Goal: Task Accomplishment & Management: Complete application form

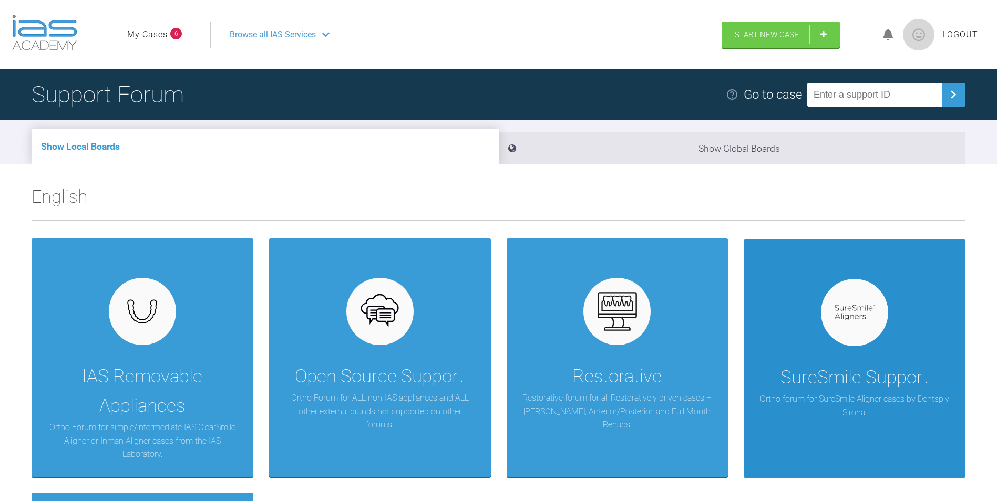
click at [826, 302] on div at bounding box center [854, 312] width 67 height 67
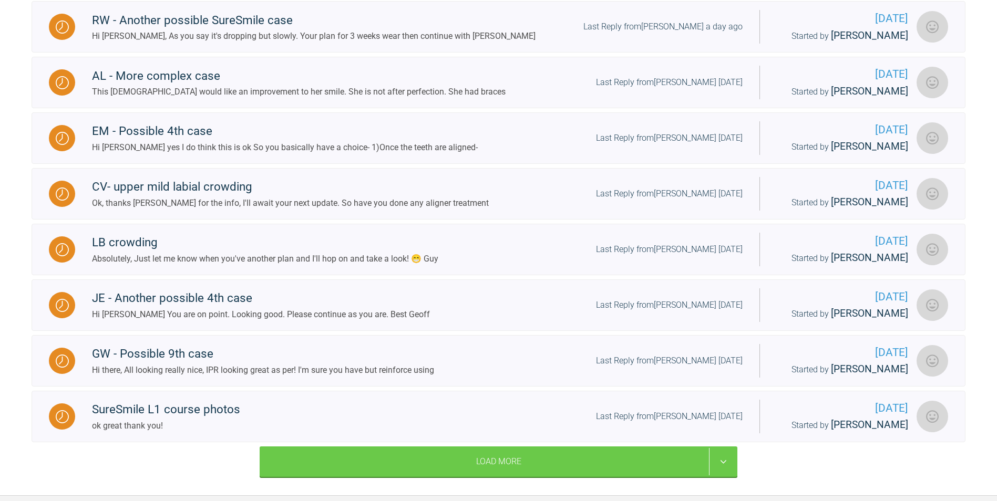
scroll to position [473, 0]
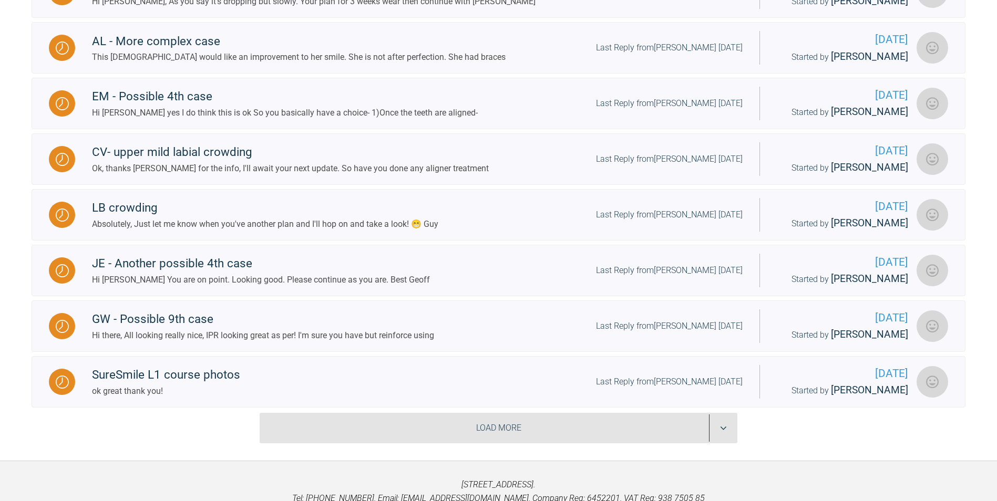
click at [582, 420] on div "Load More" at bounding box center [499, 428] width 478 height 30
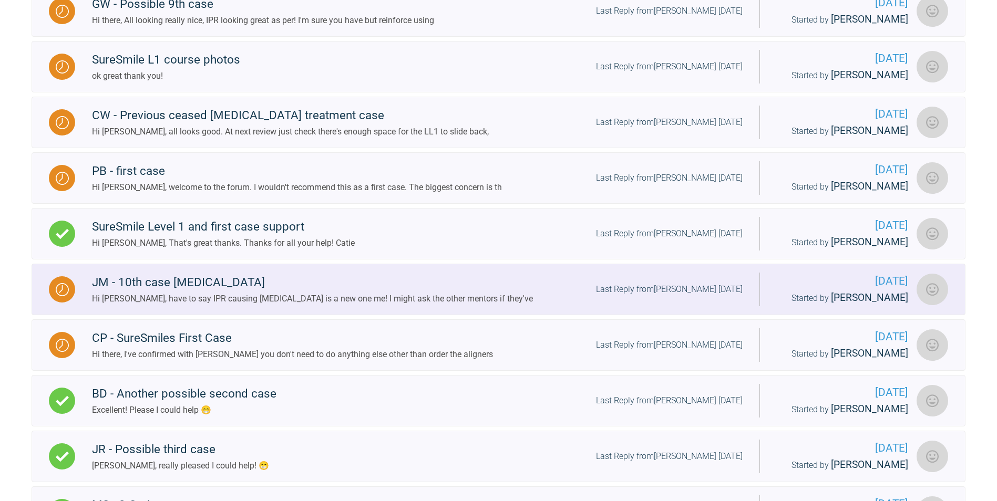
click at [224, 292] on div "Hi Catie, have to say IPR causing vertigo is a new one me! I might ask the othe…" at bounding box center [312, 299] width 441 height 14
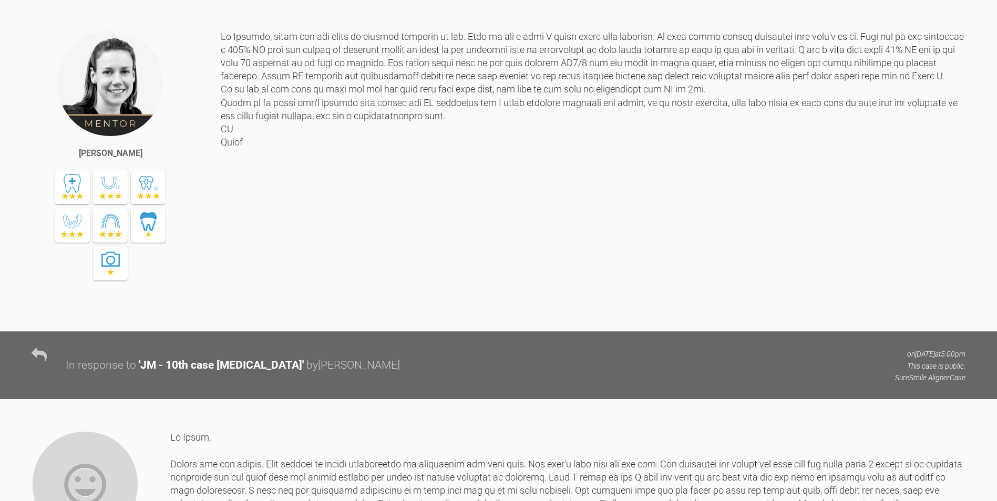
scroll to position [736, 0]
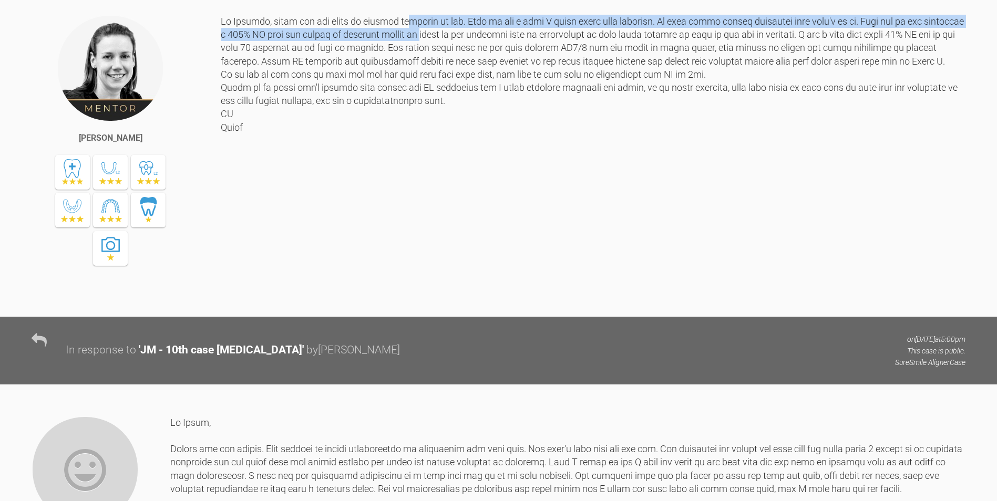
drag, startPoint x: 406, startPoint y: 127, endPoint x: 417, endPoint y: 145, distance: 21.5
click at [417, 145] on div at bounding box center [593, 158] width 745 height 286
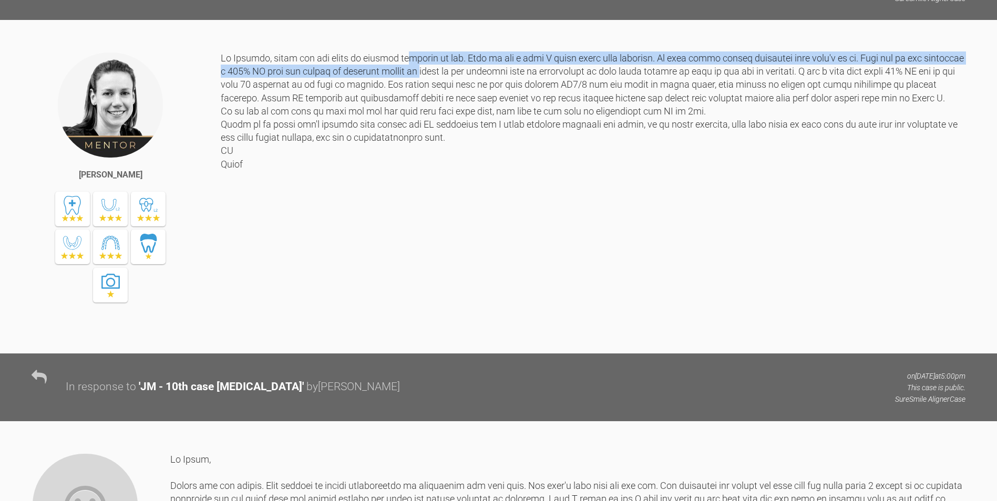
scroll to position [683, 0]
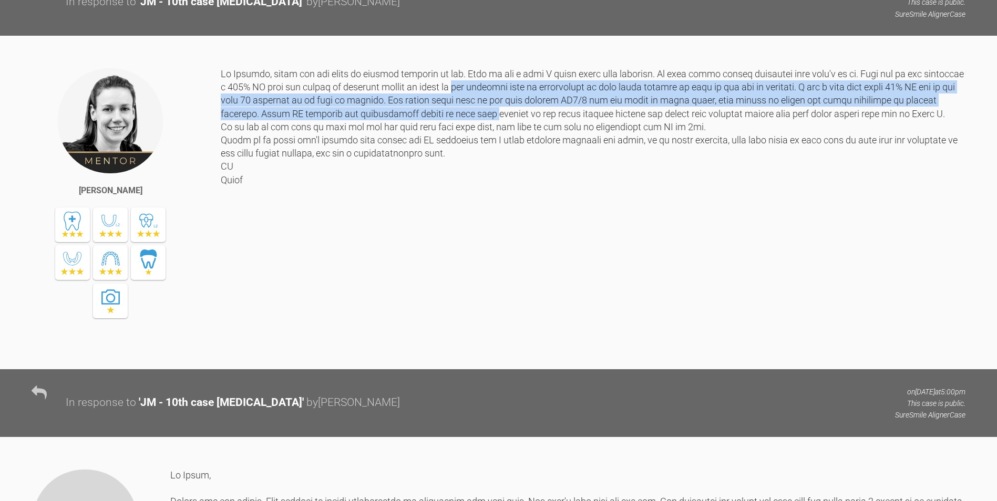
drag, startPoint x: 455, startPoint y: 193, endPoint x: 471, endPoint y: 223, distance: 33.6
click at [471, 223] on div at bounding box center [593, 210] width 745 height 286
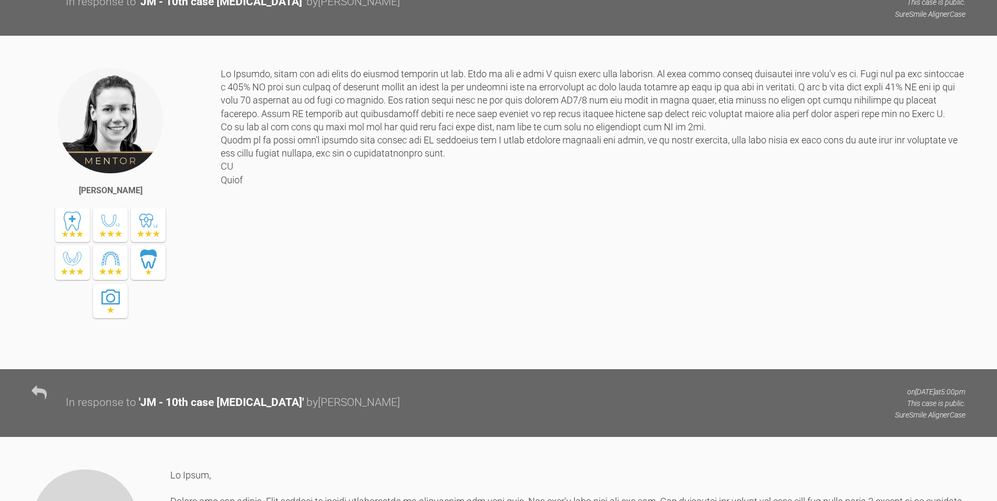
click at [747, 306] on div at bounding box center [593, 210] width 745 height 286
click at [800, 286] on div at bounding box center [593, 210] width 745 height 286
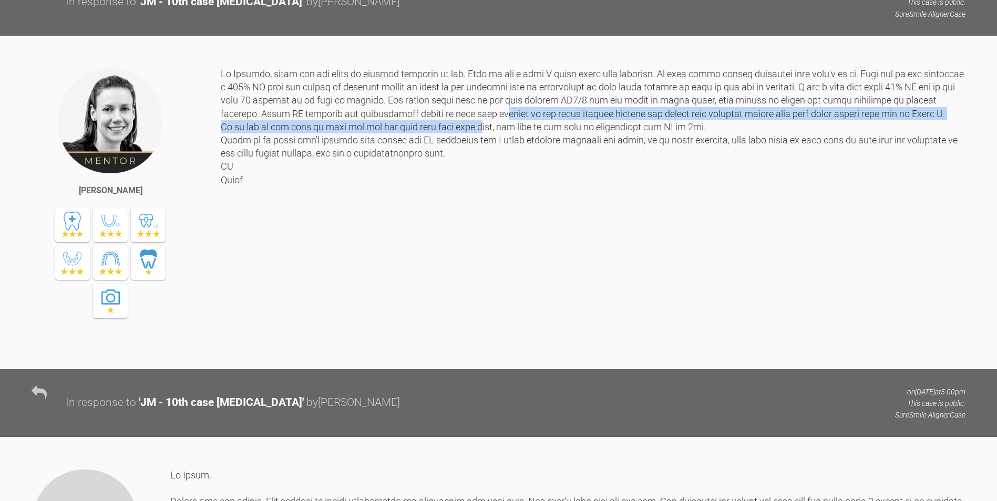
drag, startPoint x: 482, startPoint y: 223, endPoint x: 489, endPoint y: 234, distance: 12.5
click at [489, 234] on div at bounding box center [593, 210] width 745 height 286
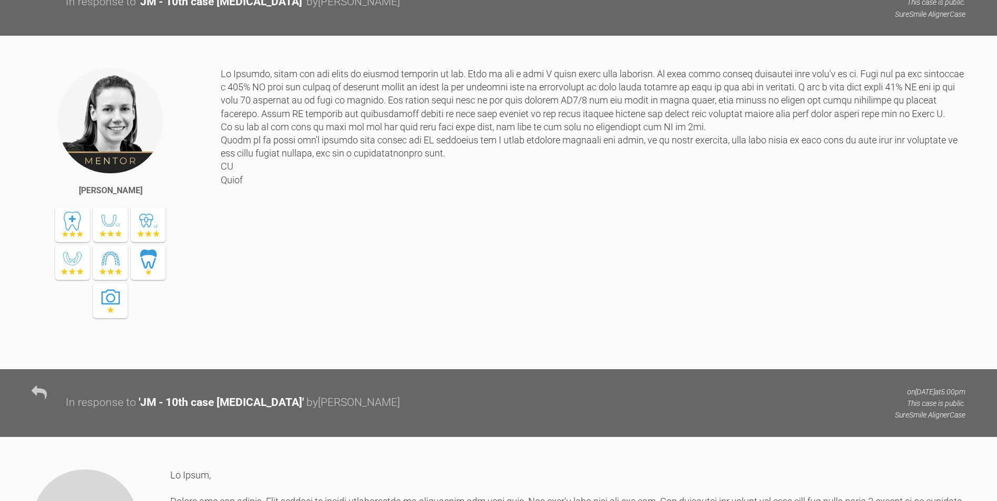
drag, startPoint x: 489, startPoint y: 234, endPoint x: 542, endPoint y: 288, distance: 76.2
click at [542, 288] on div at bounding box center [593, 210] width 745 height 286
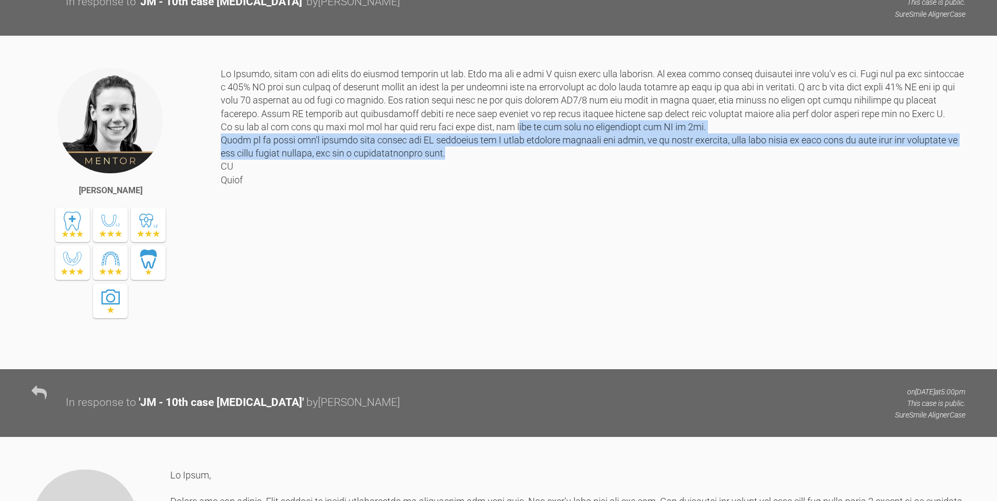
drag, startPoint x: 524, startPoint y: 232, endPoint x: 532, endPoint y: 255, distance: 24.6
click at [532, 255] on div at bounding box center [593, 210] width 745 height 286
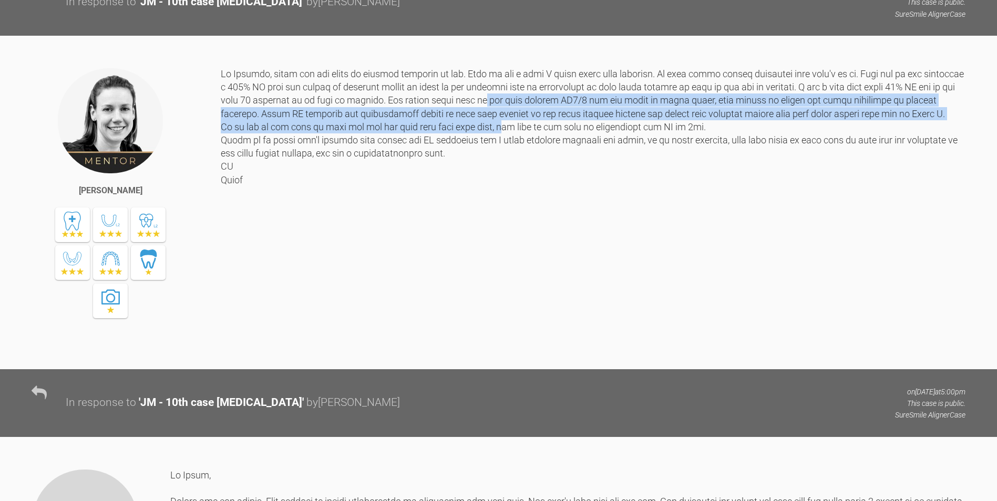
drag, startPoint x: 499, startPoint y: 210, endPoint x: 508, endPoint y: 232, distance: 24.1
click at [508, 232] on div at bounding box center [593, 210] width 745 height 286
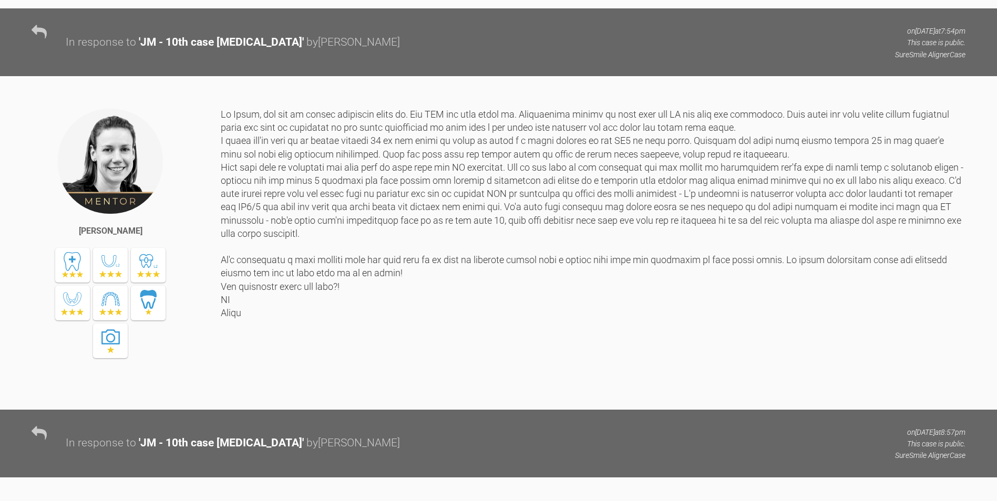
scroll to position [2155, 0]
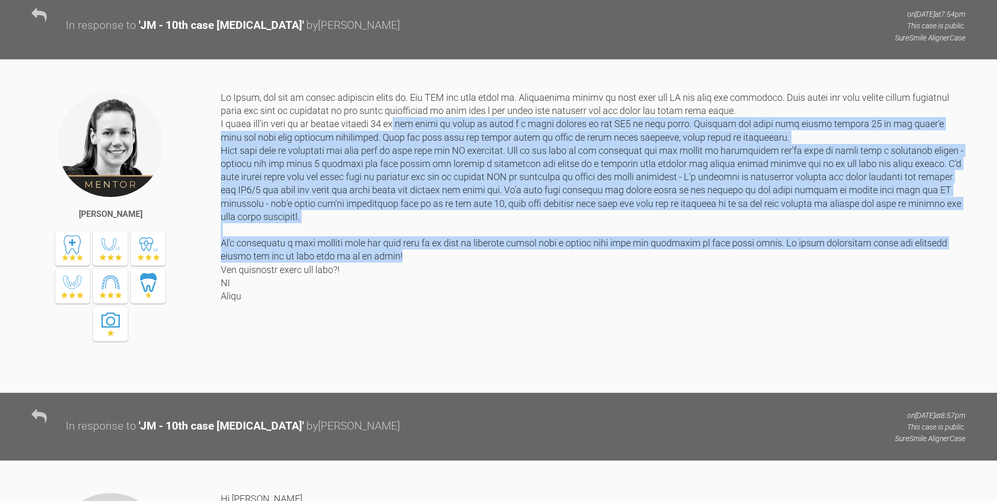
drag, startPoint x: 403, startPoint y: 234, endPoint x: 454, endPoint y: 368, distance: 144.1
click at [454, 368] on div at bounding box center [593, 234] width 745 height 286
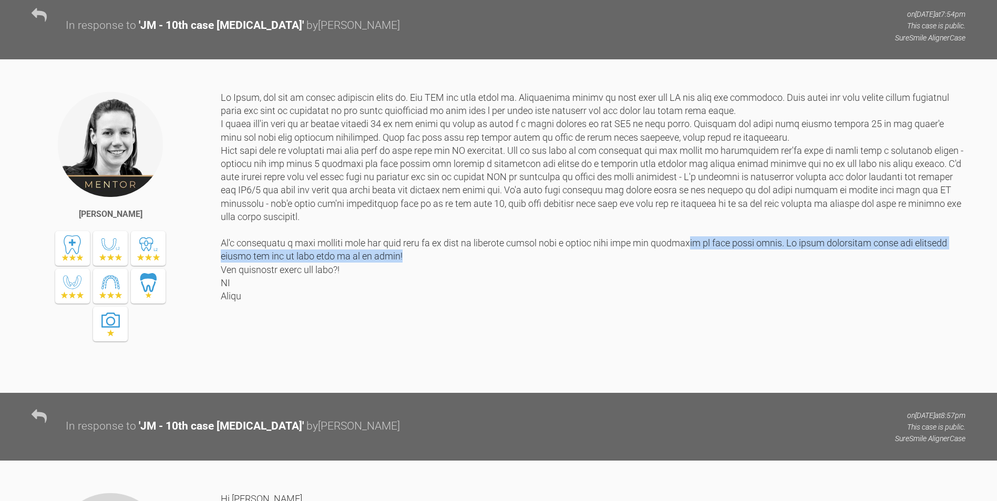
drag, startPoint x: 686, startPoint y: 354, endPoint x: 690, endPoint y: 361, distance: 7.8
click at [690, 361] on div at bounding box center [593, 234] width 745 height 286
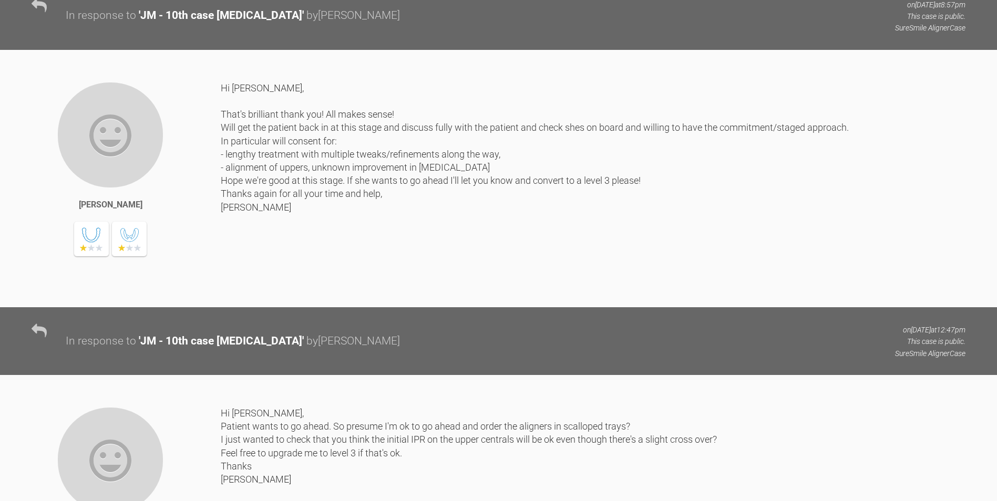
scroll to position [2575, 0]
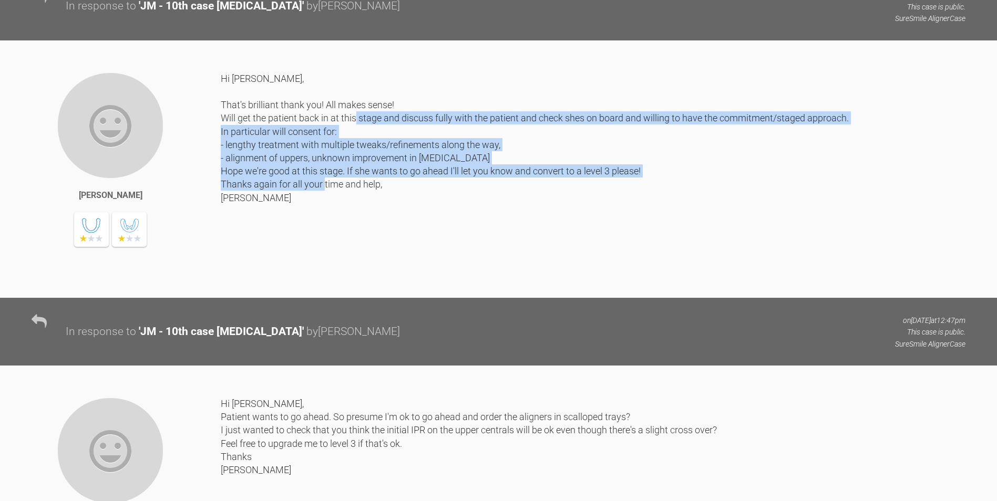
drag, startPoint x: 388, startPoint y: 225, endPoint x: 427, endPoint y: 299, distance: 83.2
click at [427, 282] on div "Hi Kelly, That's brilliant thank you! All makes sense! Will get the patient bac…" at bounding box center [593, 177] width 745 height 210
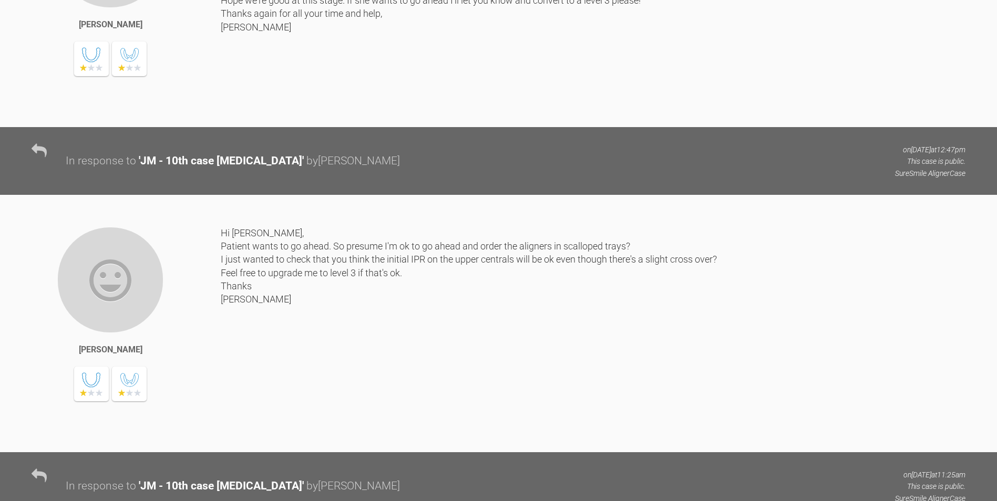
scroll to position [2838, 0]
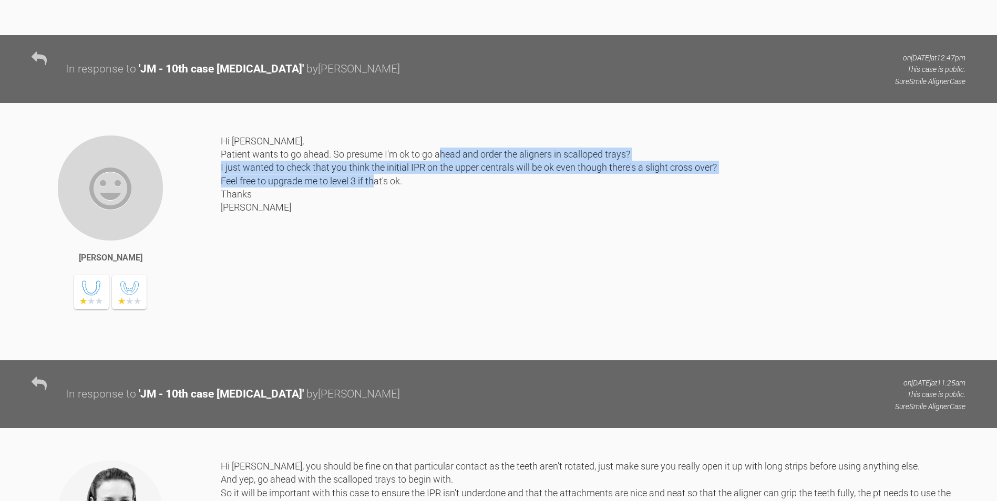
drag, startPoint x: 478, startPoint y: 262, endPoint x: 488, endPoint y: 285, distance: 25.7
click at [488, 285] on div "Hi Kelly, Patient wants to go ahead. So presume I'm ok to go ahead and order th…" at bounding box center [593, 240] width 745 height 210
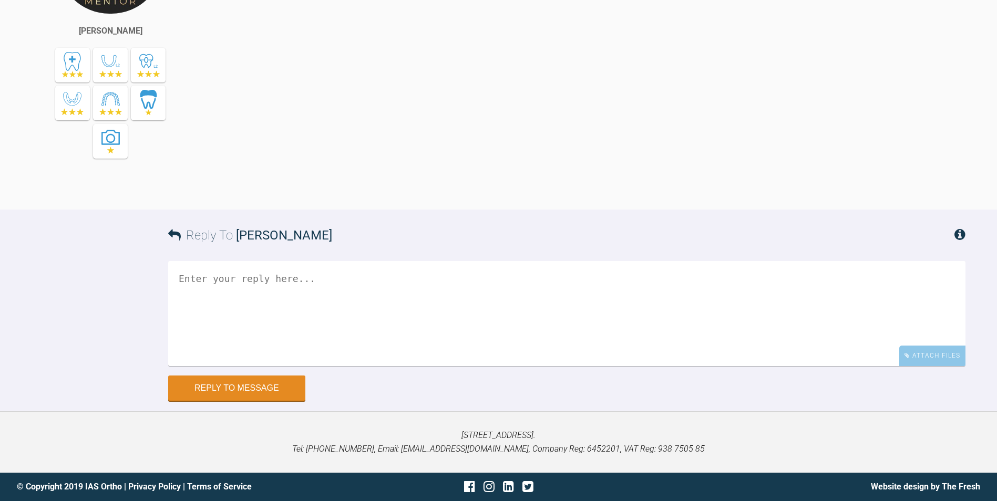
scroll to position [5310, 0]
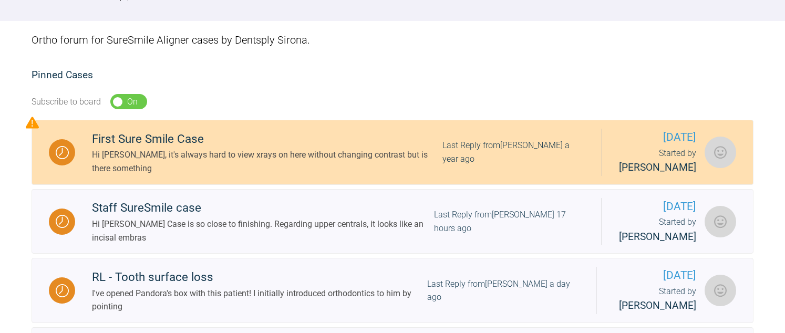
scroll to position [158, 0]
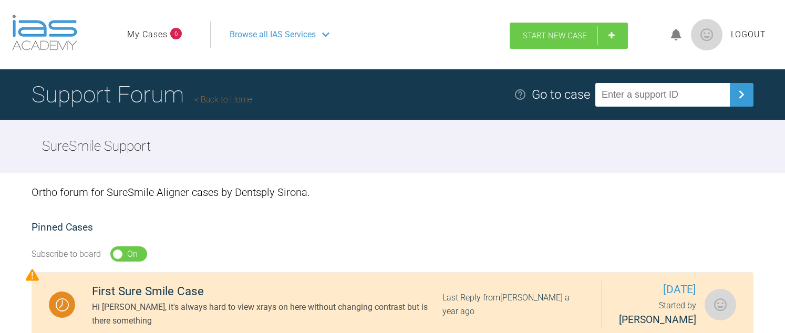
click at [559, 33] on span "Start New Case" at bounding box center [555, 35] width 64 height 9
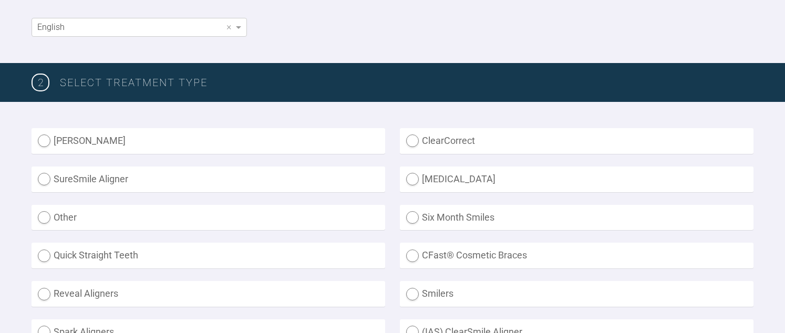
scroll to position [263, 0]
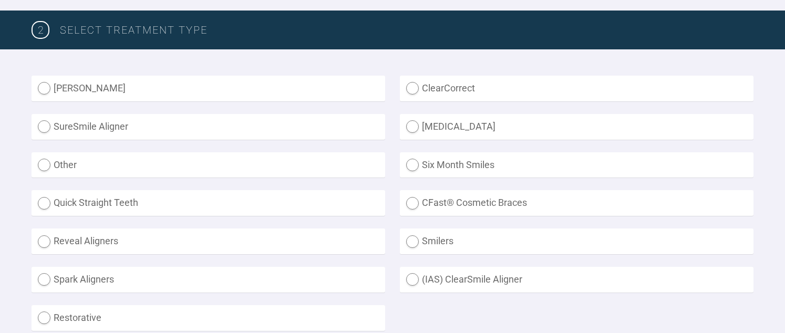
click at [135, 118] on label "SureSmile Aligner" at bounding box center [209, 127] width 354 height 26
radio Aligner "true"
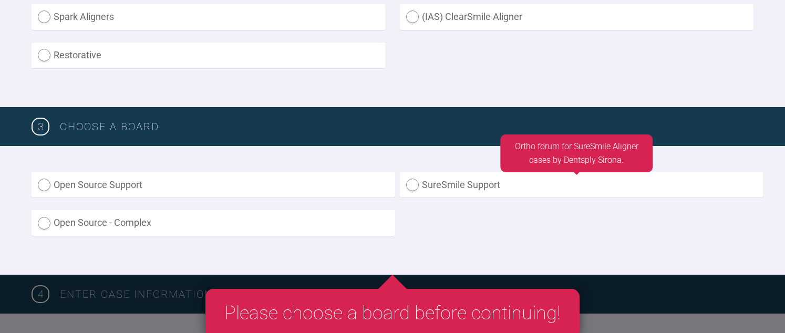
click at [474, 183] on label "SureSmile Support" at bounding box center [582, 185] width 364 height 26
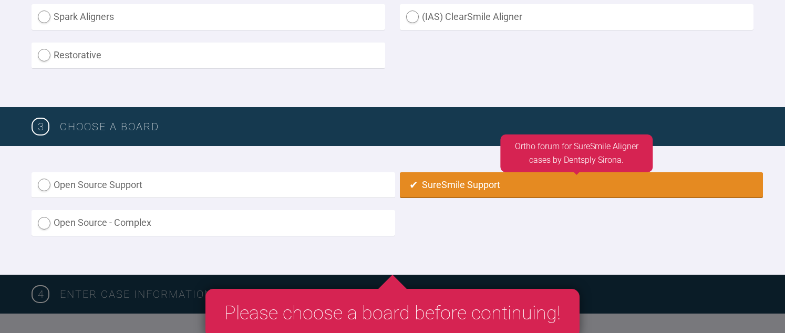
radio input "true"
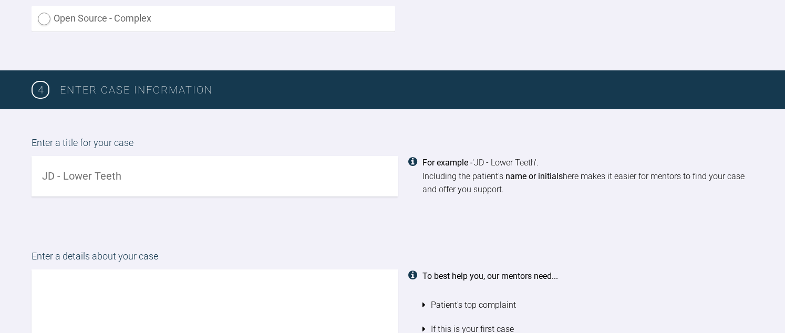
scroll to position [746, 0]
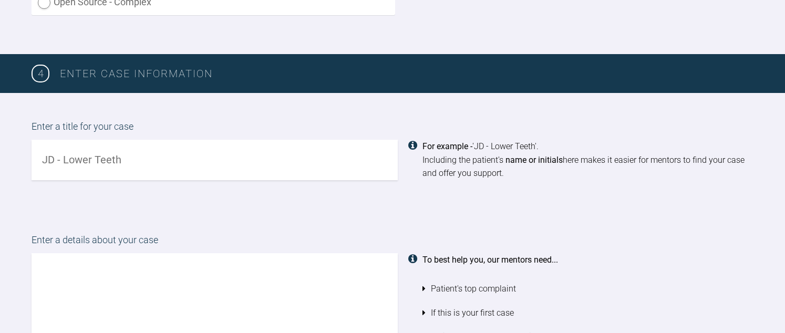
click at [185, 161] on input "text" at bounding box center [215, 160] width 366 height 40
type input "JW - Alignment case"
click at [112, 277] on textarea at bounding box center [215, 313] width 366 height 120
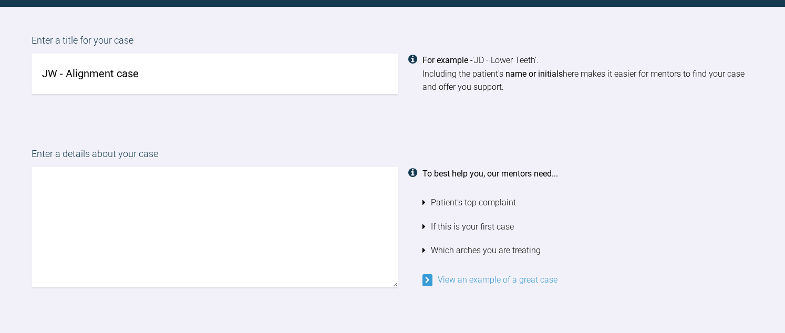
scroll to position [851, 0]
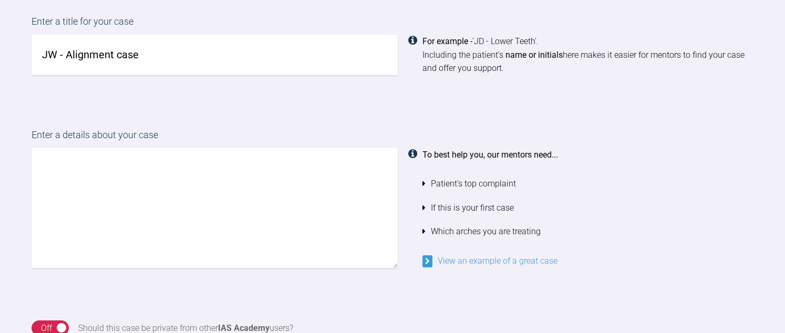
type textarea "H"
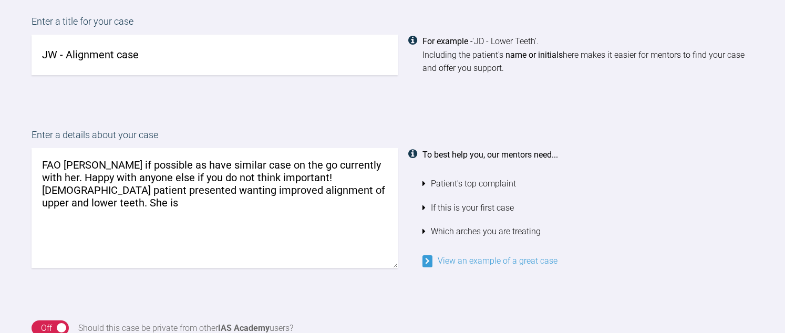
drag, startPoint x: 135, startPoint y: 181, endPoint x: 162, endPoint y: 196, distance: 31.5
click at [162, 196] on textarea "FAO [PERSON_NAME] if possible as have similar case on the go currently with her…" at bounding box center [215, 208] width 366 height 120
drag, startPoint x: 81, startPoint y: 181, endPoint x: 306, endPoint y: 200, distance: 225.7
click at [306, 200] on textarea "FAO [PERSON_NAME] if possible as have similar case on the go currently with her…" at bounding box center [215, 208] width 366 height 120
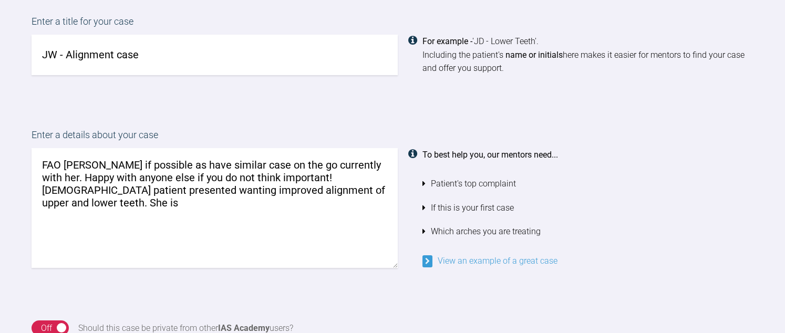
click at [306, 200] on textarea "FAO [PERSON_NAME] if possible as have similar case on the go currently with her…" at bounding box center [215, 208] width 366 height 120
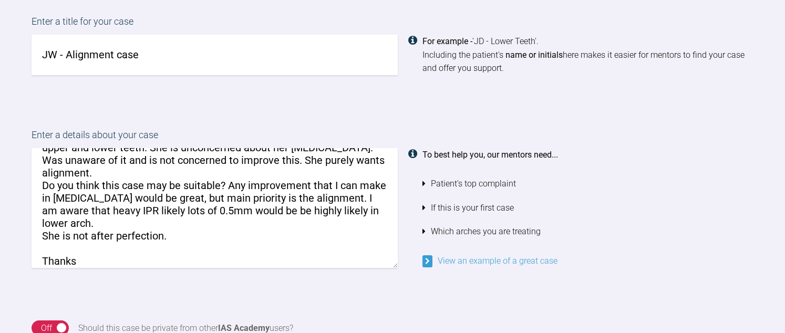
scroll to position [0, 0]
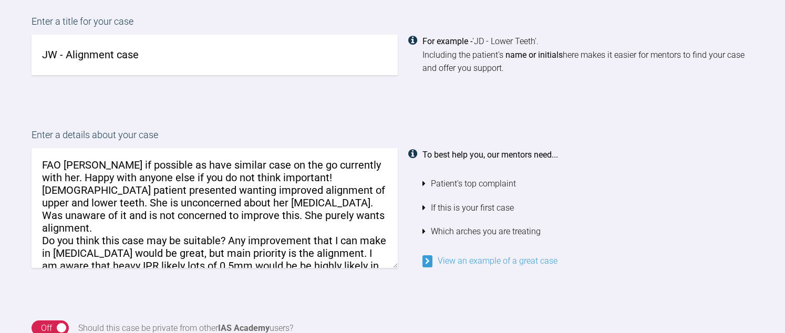
drag, startPoint x: 126, startPoint y: 170, endPoint x: 136, endPoint y: 180, distance: 13.8
click at [136, 180] on textarea "FAO [PERSON_NAME] if possible as have similar case on the go currently with her…" at bounding box center [215, 208] width 366 height 120
click at [348, 171] on textarea "FAO [PERSON_NAME] if possible as have similar case on the go currently with her…" at bounding box center [215, 208] width 366 height 120
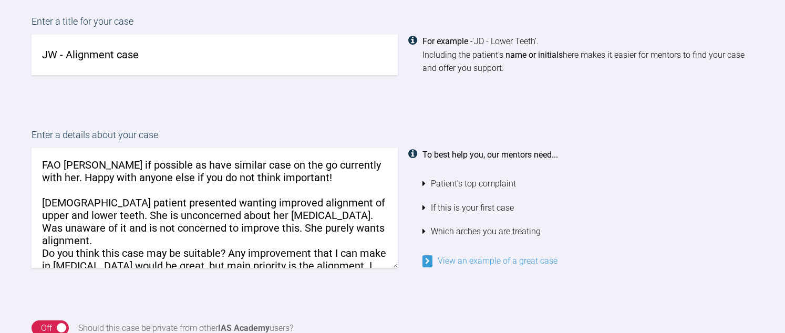
drag, startPoint x: 188, startPoint y: 201, endPoint x: 193, endPoint y: 205, distance: 6.0
click at [193, 205] on textarea "FAO [PERSON_NAME] if possible as have similar case on the go currently with her…" at bounding box center [215, 208] width 366 height 120
drag, startPoint x: 327, startPoint y: 177, endPoint x: 5, endPoint y: 155, distance: 323.0
click at [5, 155] on div "Enter a details about your case FAO [PERSON_NAME] if possible as have similar c…" at bounding box center [392, 197] width 785 height 193
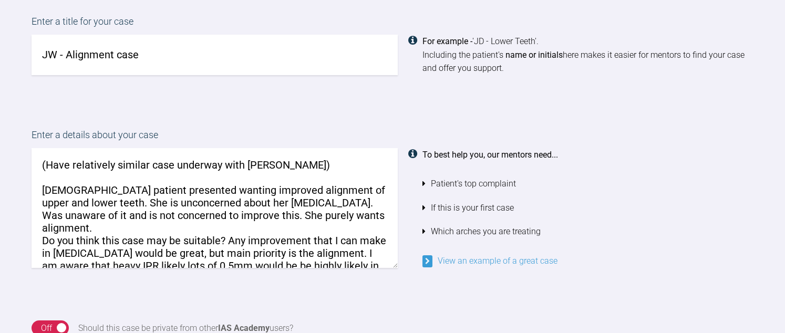
drag, startPoint x: 69, startPoint y: 182, endPoint x: 131, endPoint y: 208, distance: 67.0
click at [131, 208] on textarea "(Have relatively similar case underway with [PERSON_NAME]) [DEMOGRAPHIC_DATA] p…" at bounding box center [215, 208] width 366 height 120
drag, startPoint x: 275, startPoint y: 217, endPoint x: 285, endPoint y: 215, distance: 10.0
click at [276, 217] on textarea "(Have relatively similar case underway with [PERSON_NAME]) [DEMOGRAPHIC_DATA] p…" at bounding box center [215, 208] width 366 height 120
click at [328, 184] on textarea "(Have relatively similar case underway with [PERSON_NAME]) [DEMOGRAPHIC_DATA] p…" at bounding box center [215, 208] width 366 height 120
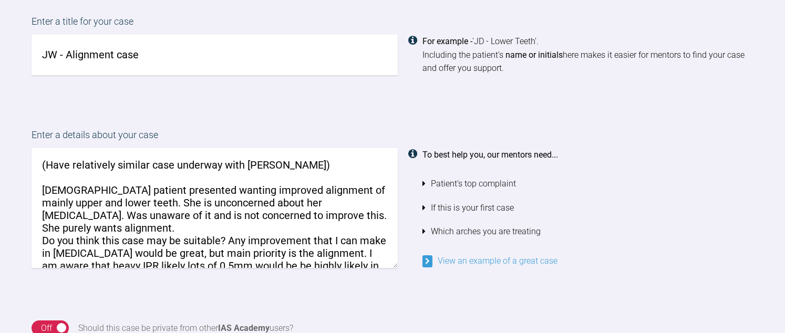
drag, startPoint x: 71, startPoint y: 194, endPoint x: 118, endPoint y: 199, distance: 47.0
click at [118, 199] on textarea "(Have relatively similar case underway with [PERSON_NAME]) [DEMOGRAPHIC_DATA] p…" at bounding box center [215, 208] width 366 height 120
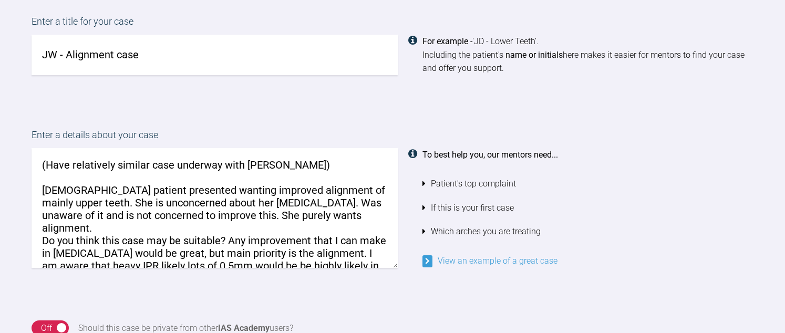
drag, startPoint x: 644, startPoint y: 23, endPoint x: 584, endPoint y: 28, distance: 60.7
click at [644, 23] on label "Enter a title for your case" at bounding box center [393, 24] width 722 height 20
click at [99, 200] on textarea "(Have relatively similar case underway with [PERSON_NAME]) [DEMOGRAPHIC_DATA] p…" at bounding box center [215, 208] width 366 height 120
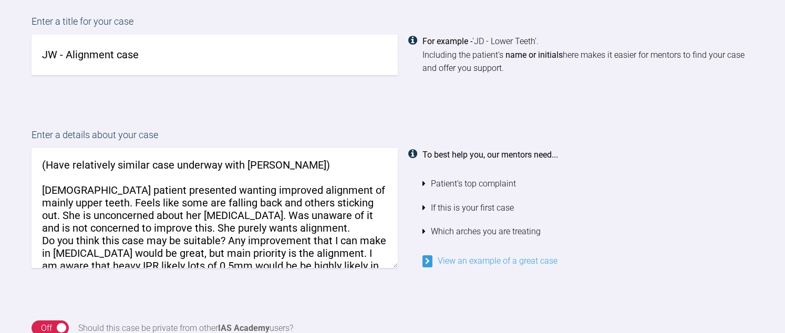
click at [219, 210] on textarea "(Have relatively similar case underway with [PERSON_NAME]) [DEMOGRAPHIC_DATA] p…" at bounding box center [215, 208] width 366 height 120
drag, startPoint x: 104, startPoint y: 218, endPoint x: 243, endPoint y: 224, distance: 139.9
click at [243, 224] on textarea "(Have relatively similar case underway with [PERSON_NAME]) [DEMOGRAPHIC_DATA] p…" at bounding box center [215, 208] width 366 height 120
drag, startPoint x: 172, startPoint y: 221, endPoint x: 246, endPoint y: 221, distance: 74.1
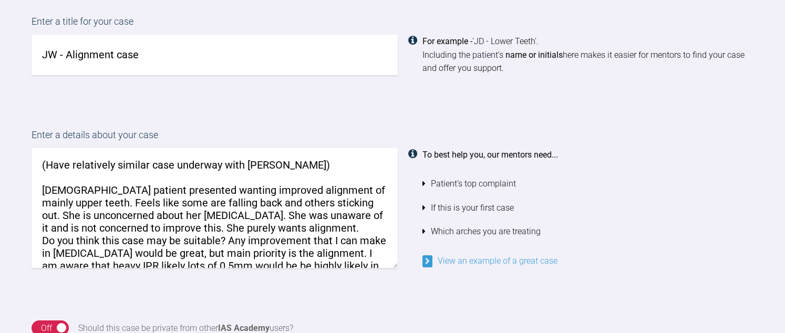
click at [246, 221] on textarea "(Have relatively similar case underway with [PERSON_NAME]) [DEMOGRAPHIC_DATA] p…" at bounding box center [215, 208] width 366 height 120
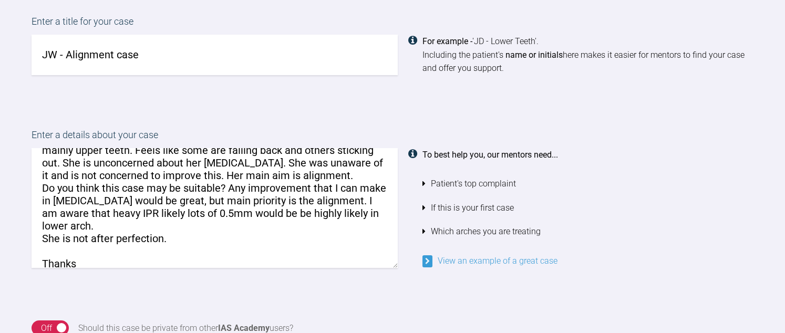
drag, startPoint x: 184, startPoint y: 194, endPoint x: 190, endPoint y: 203, distance: 10.6
click at [190, 203] on textarea "(Have relatively similar case underway with [PERSON_NAME]) [DEMOGRAPHIC_DATA] p…" at bounding box center [215, 208] width 366 height 120
drag, startPoint x: 62, startPoint y: 205, endPoint x: 188, endPoint y: 214, distance: 125.9
click at [188, 214] on textarea "(Have relatively similar case underway with [PERSON_NAME]) [DEMOGRAPHIC_DATA] p…" at bounding box center [215, 208] width 366 height 120
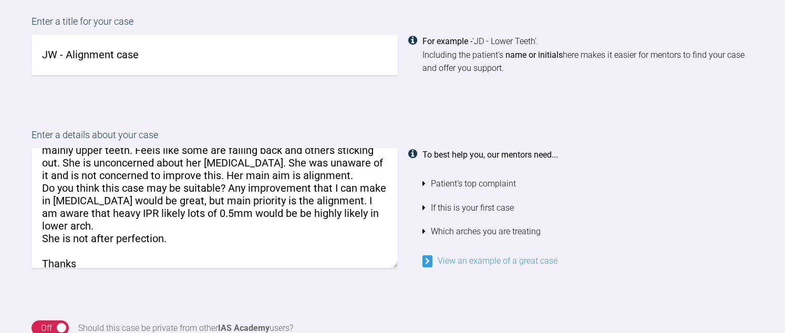
click at [188, 214] on textarea "(Have relatively similar case underway with [PERSON_NAME]) [DEMOGRAPHIC_DATA] p…" at bounding box center [215, 208] width 366 height 120
click at [112, 207] on textarea "(Have relatively similar case underway with [PERSON_NAME]) [DEMOGRAPHIC_DATA] p…" at bounding box center [215, 208] width 366 height 120
drag, startPoint x: 185, startPoint y: 207, endPoint x: 211, endPoint y: 208, distance: 26.3
click at [211, 208] on textarea "(Have relatively similar case underway with [PERSON_NAME]) [DEMOGRAPHIC_DATA] p…" at bounding box center [215, 208] width 366 height 120
click at [254, 205] on textarea "(Have relatively similar case underway with [PERSON_NAME]) [DEMOGRAPHIC_DATA] p…" at bounding box center [215, 208] width 366 height 120
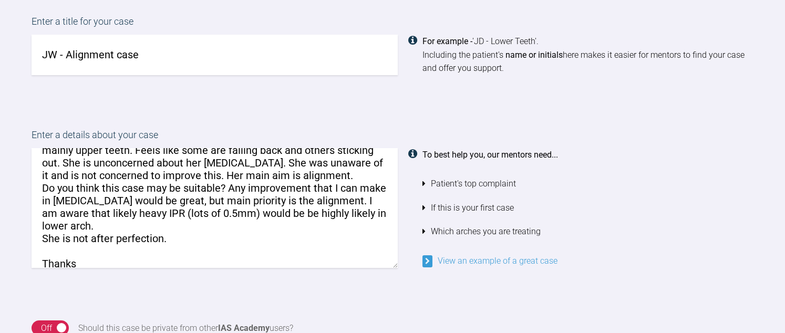
click at [312, 210] on textarea "(Have relatively similar case underway with [PERSON_NAME]) [DEMOGRAPHIC_DATA] p…" at bounding box center [215, 208] width 366 height 120
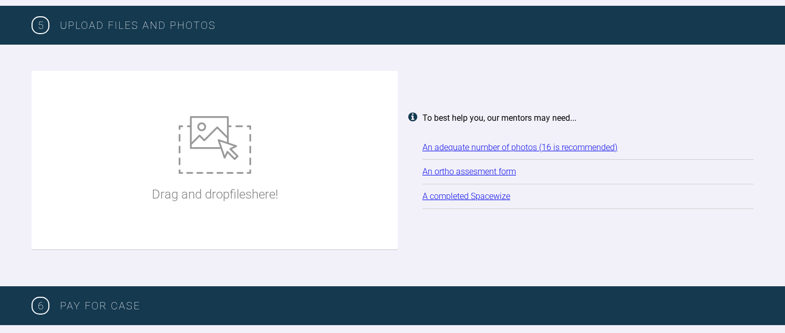
scroll to position [1324, 0]
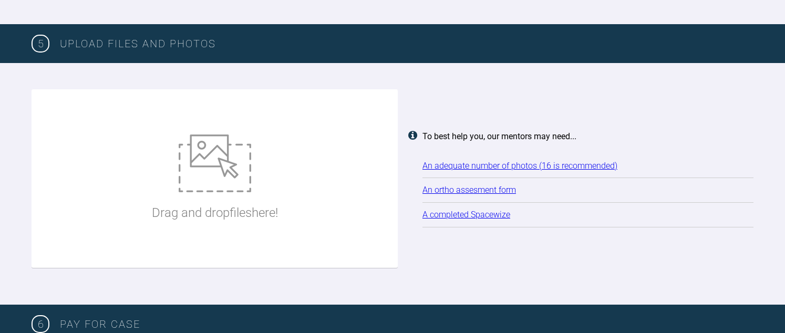
type textarea "(Have relatively similar case underway with [PERSON_NAME]) [DEMOGRAPHIC_DATA] p…"
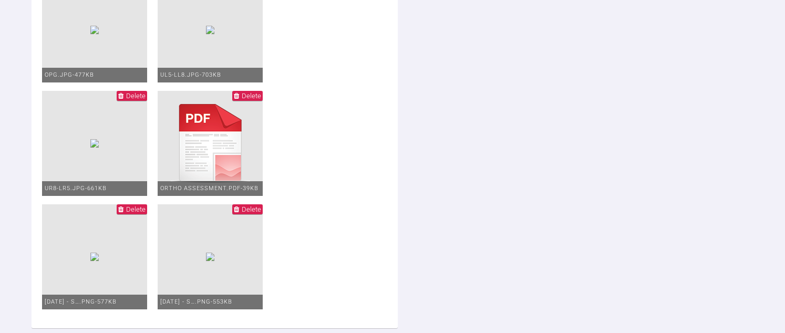
scroll to position [2533, 0]
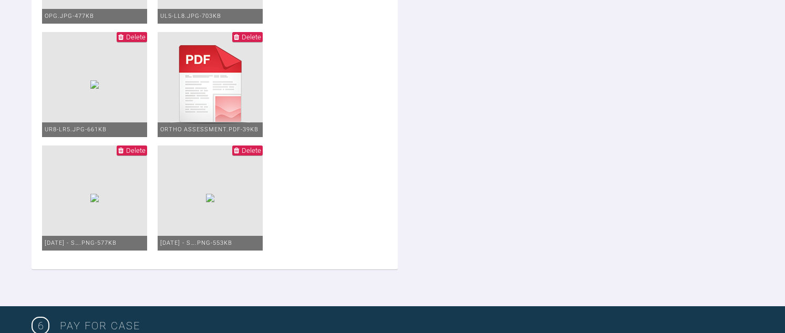
click at [206, 202] on img at bounding box center [210, 198] width 8 height 8
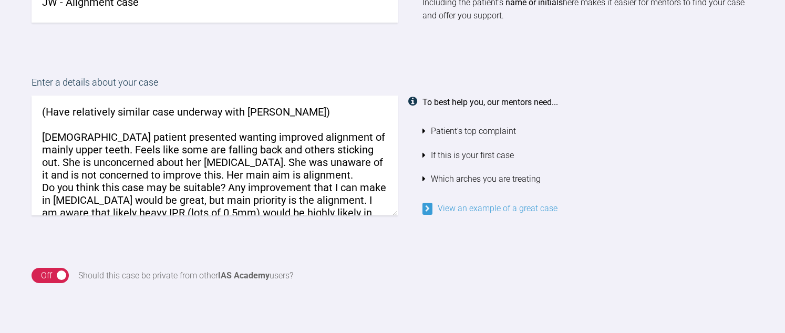
scroll to position [0, 0]
drag, startPoint x: 73, startPoint y: 146, endPoint x: 168, endPoint y: 196, distance: 107.7
click at [168, 196] on textarea "(Have relatively similar case underway with [PERSON_NAME]) [DEMOGRAPHIC_DATA] p…" at bounding box center [215, 156] width 366 height 120
drag, startPoint x: 277, startPoint y: 194, endPoint x: 216, endPoint y: 185, distance: 62.1
click at [278, 194] on textarea "(Have relatively similar case underway with [PERSON_NAME]) [DEMOGRAPHIC_DATA] p…" at bounding box center [215, 156] width 366 height 120
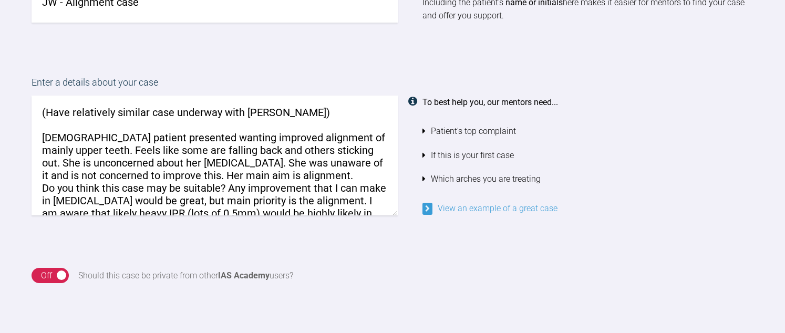
click at [220, 180] on textarea "(Have relatively similar case underway with [PERSON_NAME]) [DEMOGRAPHIC_DATA] p…" at bounding box center [215, 156] width 366 height 120
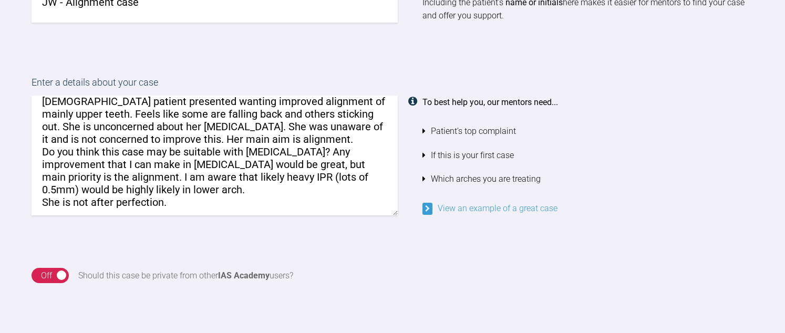
scroll to position [53, 0]
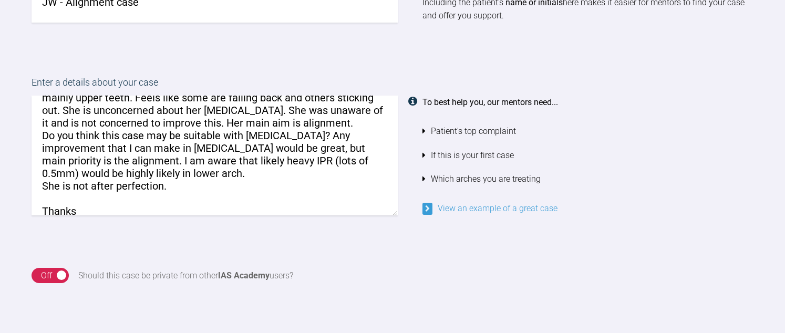
drag, startPoint x: 77, startPoint y: 151, endPoint x: 150, endPoint y: 169, distance: 74.7
click at [150, 169] on textarea "(Have relatively similar case underway with [PERSON_NAME]) [DEMOGRAPHIC_DATA] p…" at bounding box center [215, 156] width 366 height 120
click at [250, 154] on textarea "(Have relatively similar case underway with [PERSON_NAME]) [DEMOGRAPHIC_DATA] p…" at bounding box center [215, 156] width 366 height 120
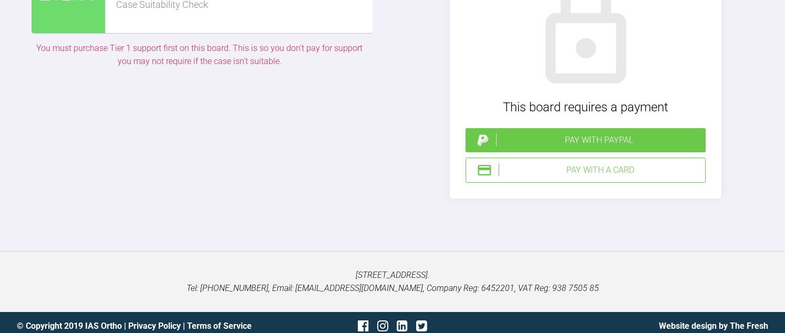
scroll to position [2954, 0]
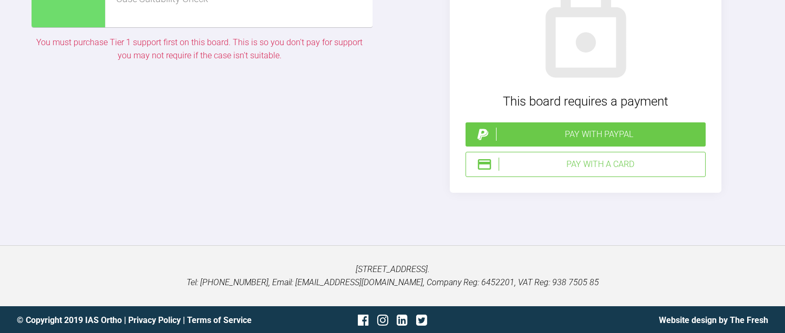
type textarea "(Have relatively similar case underway with [PERSON_NAME]) [DEMOGRAPHIC_DATA] p…"
click at [616, 171] on div "Pay with a Card" at bounding box center [600, 165] width 202 height 14
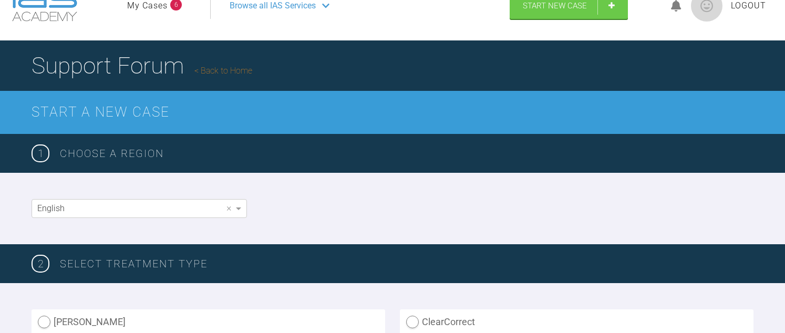
scroll to position [0, 0]
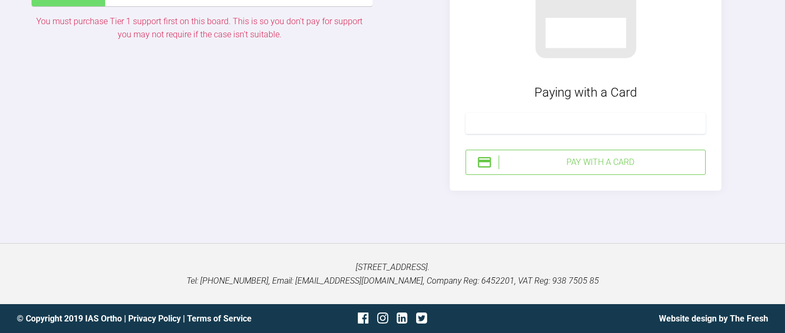
click at [550, 162] on div "Pay with a Card" at bounding box center [600, 163] width 202 height 14
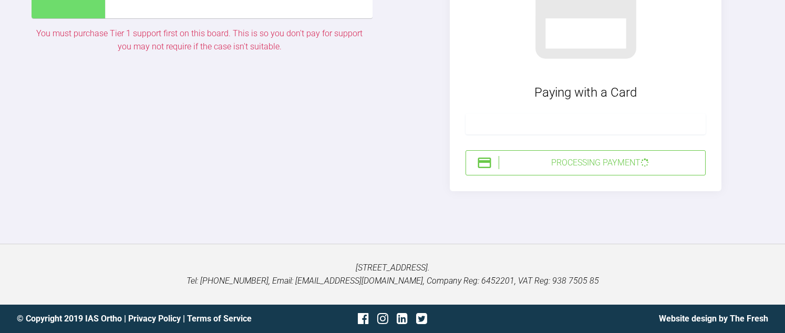
scroll to position [3071, 0]
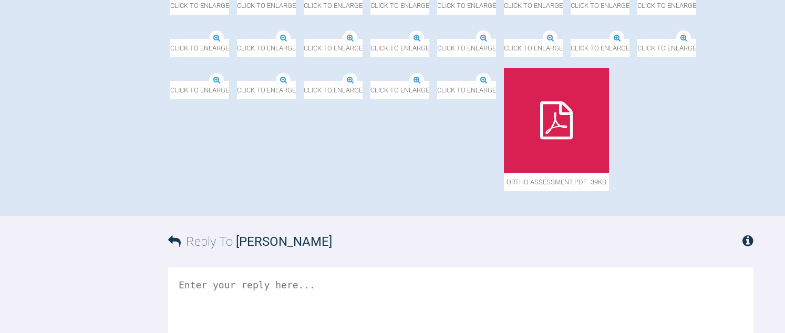
scroll to position [510, 0]
